Goal: Information Seeking & Learning: Learn about a topic

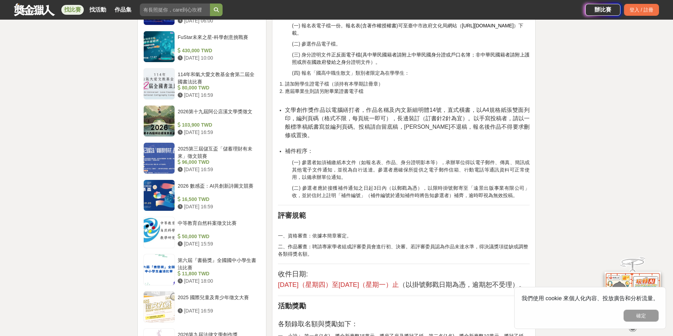
scroll to position [802, 0]
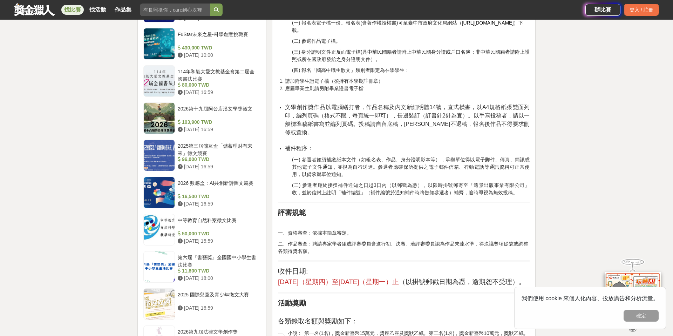
drag, startPoint x: 294, startPoint y: 274, endPoint x: 409, endPoint y: 270, distance: 115.8
click at [399, 278] on span "112年6月1日（星期四）至112年7月31日（星期一）止" at bounding box center [338, 281] width 121 height 7
click at [396, 278] on span "112年6月1日（星期四）至112年7月31日（星期一）止" at bounding box center [338, 281] width 121 height 7
drag, startPoint x: 390, startPoint y: 273, endPoint x: 370, endPoint y: 273, distance: 19.3
click at [370, 278] on span "112年6月1日（星期四）至112年7月31日（星期一）止" at bounding box center [338, 281] width 121 height 7
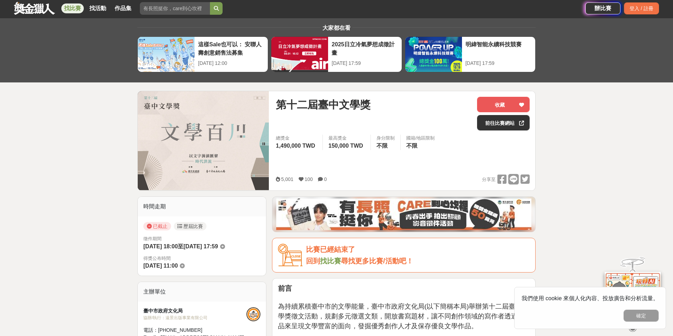
scroll to position [18, 0]
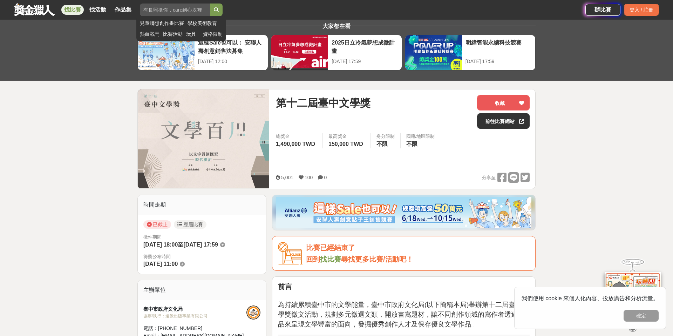
click at [156, 10] on input "search" at bounding box center [175, 10] width 70 height 13
click at [210, 4] on button "submit" at bounding box center [216, 10] width 13 height 13
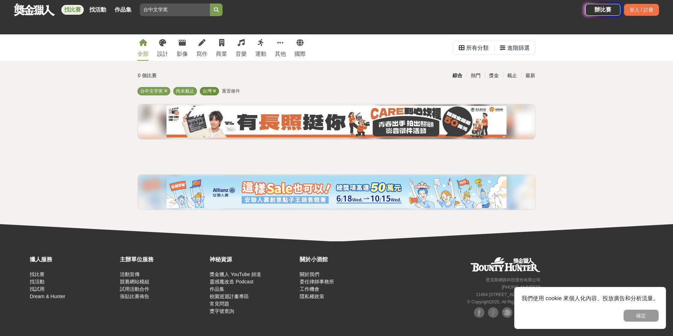
click at [215, 91] on icon at bounding box center [215, 91] width 4 height 5
click at [178, 12] on input "台中文学奖" at bounding box center [175, 10] width 70 height 13
type input "台"
click at [210, 4] on button "submit" at bounding box center [216, 10] width 13 height 13
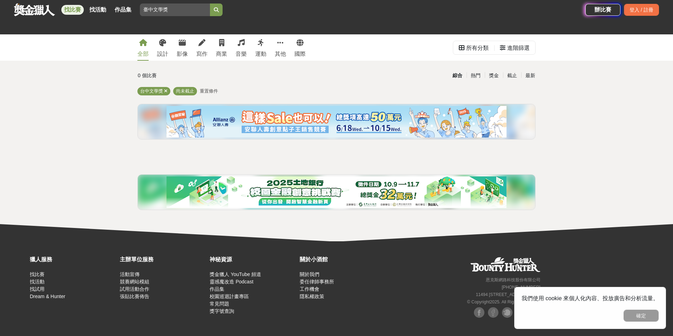
click at [210, 4] on button "submit" at bounding box center [216, 10] width 13 height 13
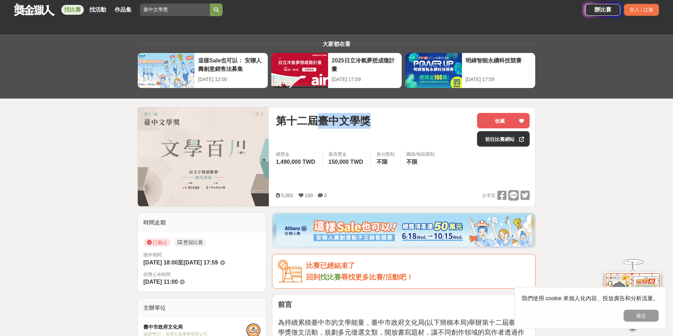
drag, startPoint x: 376, startPoint y: 119, endPoint x: 322, endPoint y: 120, distance: 53.3
click at [322, 120] on div "第十二屆臺中文學獎" at bounding box center [374, 121] width 196 height 16
copy span "臺中文學獎"
click at [150, 6] on input "臺中文學獎" at bounding box center [175, 10] width 70 height 13
paste input "臺中文學獎"
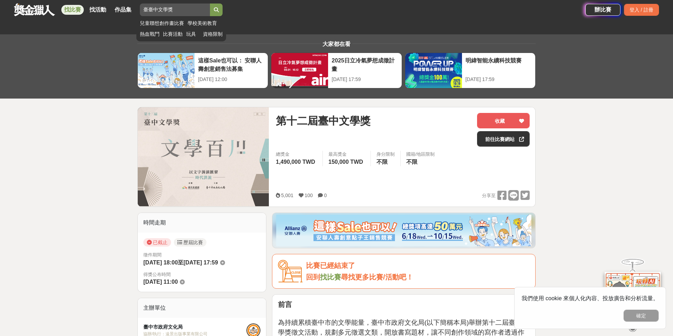
type input "臺中文學獎"
click at [210, 4] on button "submit" at bounding box center [216, 10] width 13 height 13
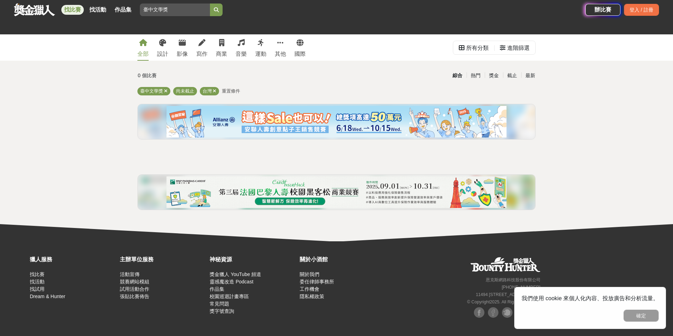
click at [36, 9] on link at bounding box center [34, 9] width 42 height 13
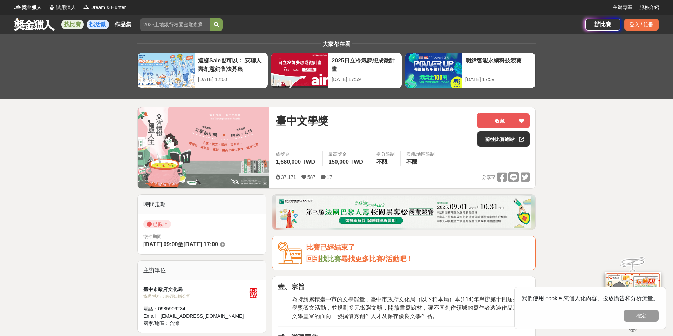
click at [92, 27] on link "找活動" at bounding box center [98, 25] width 22 height 10
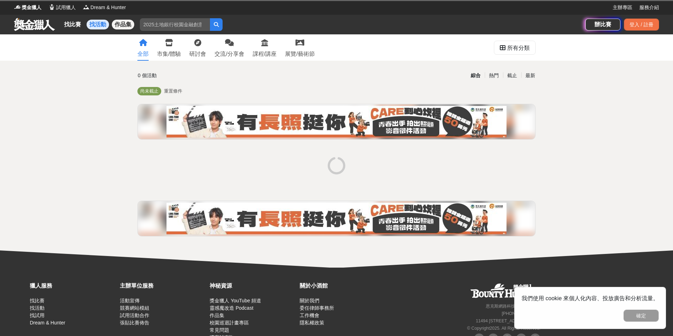
click at [120, 22] on link "作品集" at bounding box center [123, 25] width 22 height 10
